Goal: Information Seeking & Learning: Learn about a topic

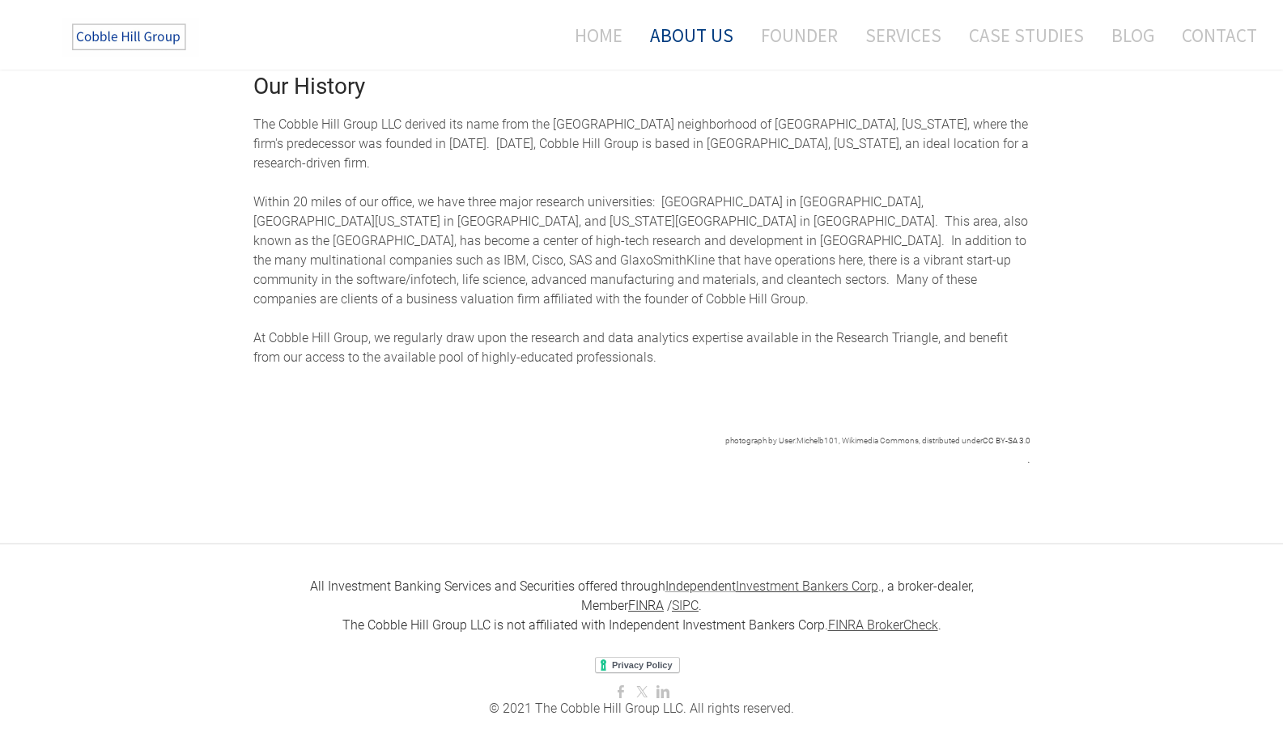
scroll to position [706, 0]
click at [612, 29] on link "Home" at bounding box center [592, 35] width 84 height 43
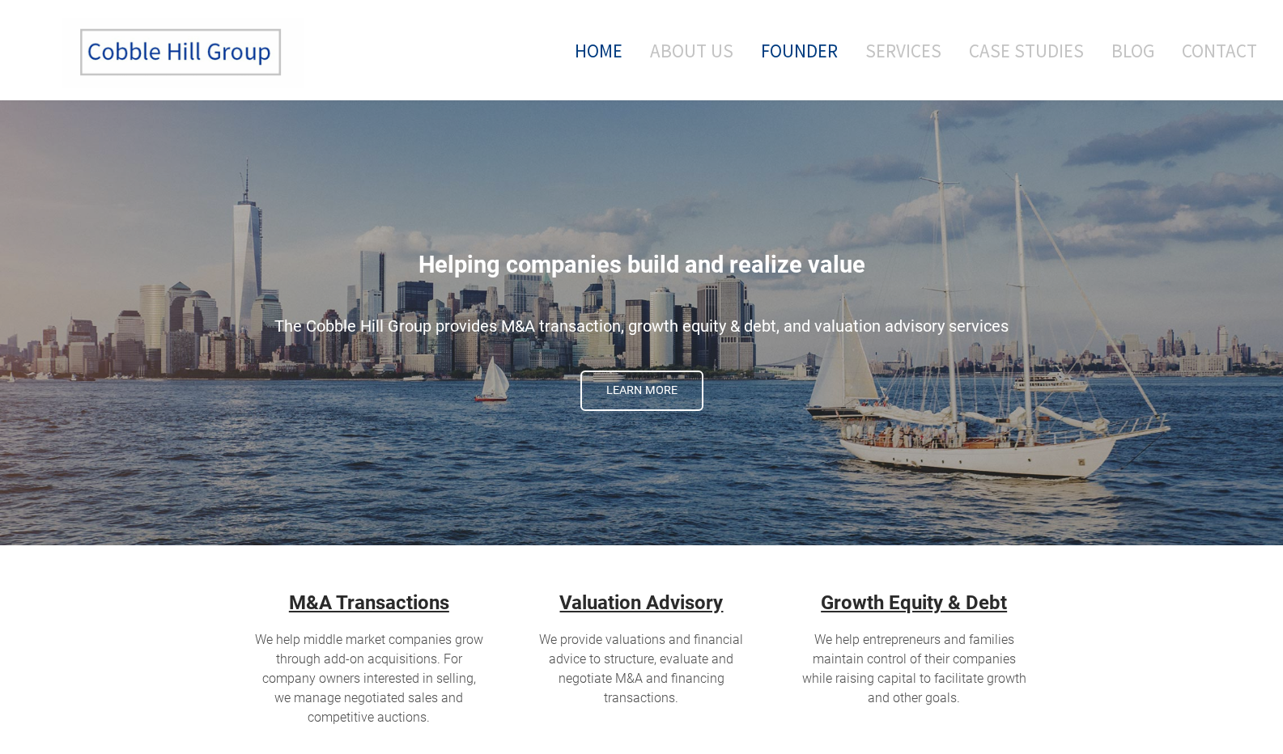
click at [815, 49] on link "Founder" at bounding box center [798, 50] width 101 height 67
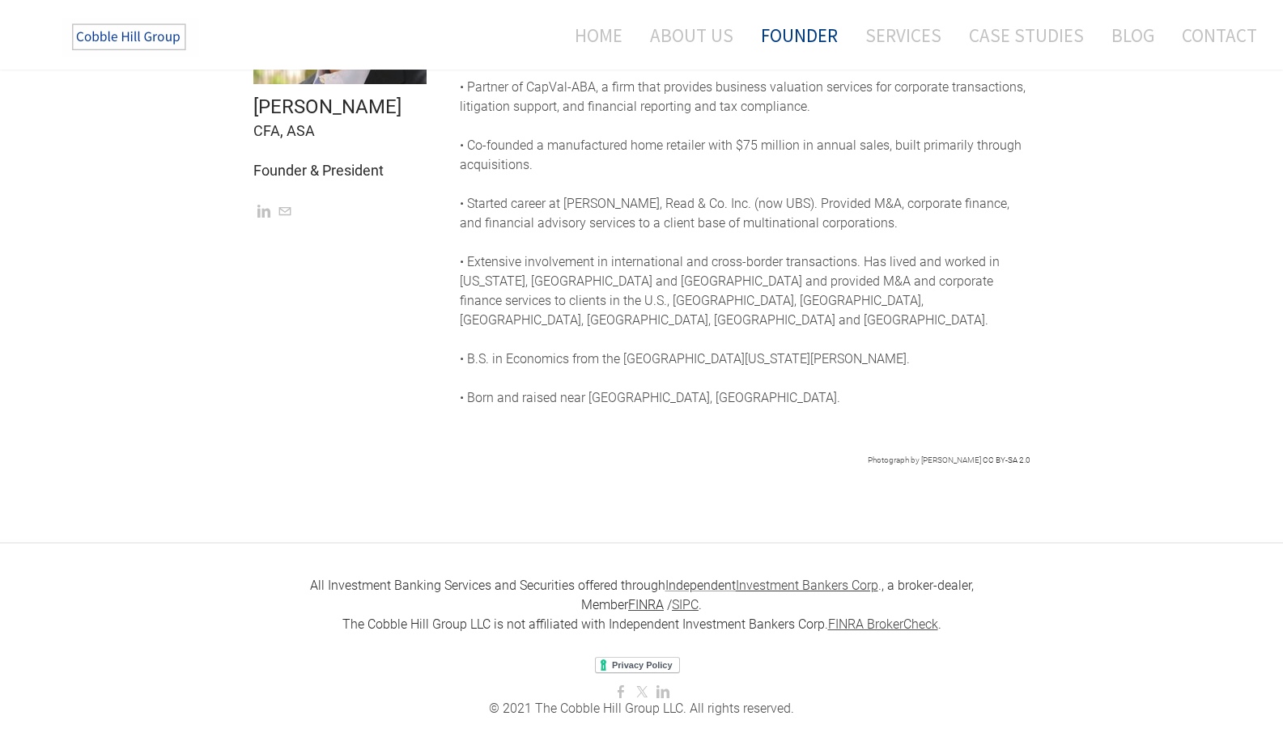
scroll to position [585, 0]
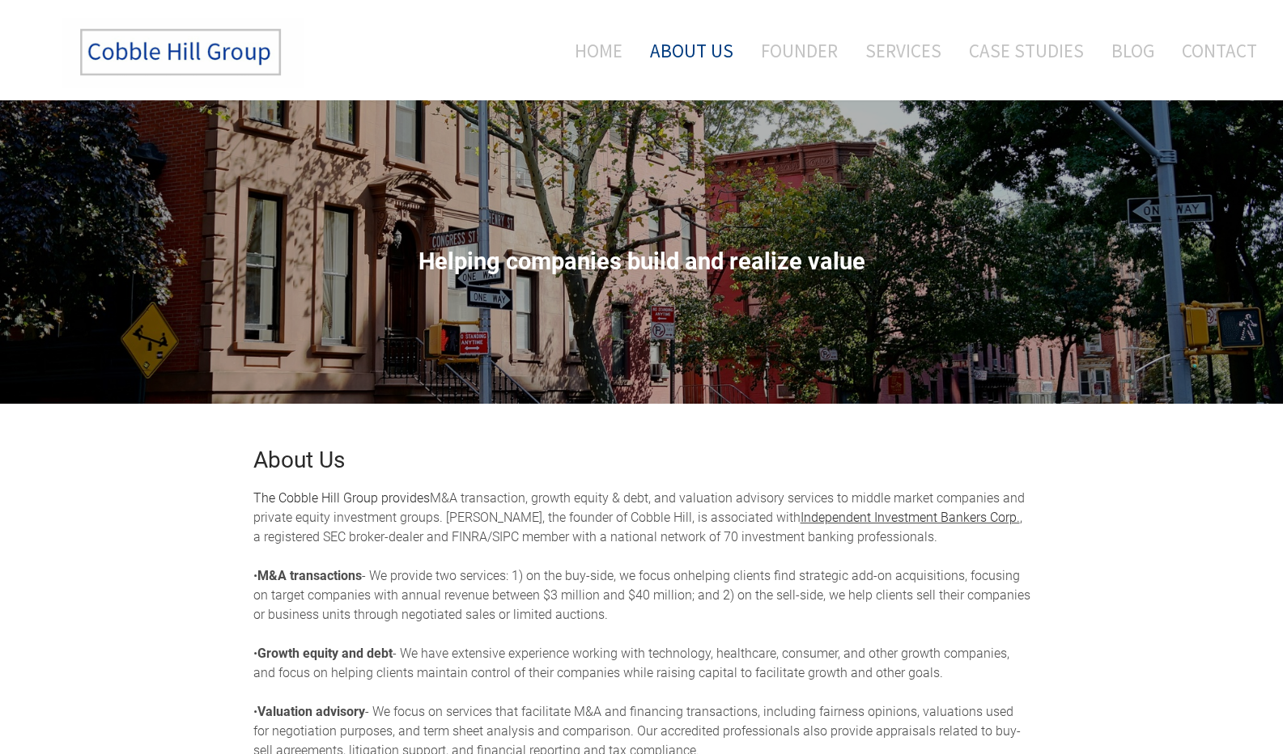
scroll to position [706, 0]
